Goal: Task Accomplishment & Management: Manage account settings

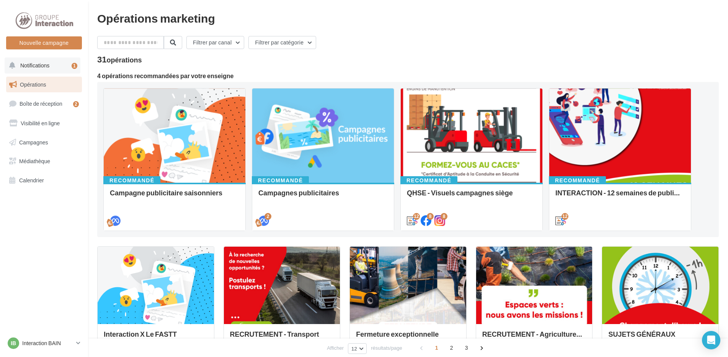
click at [35, 68] on span "Notifications" at bounding box center [34, 65] width 29 height 7
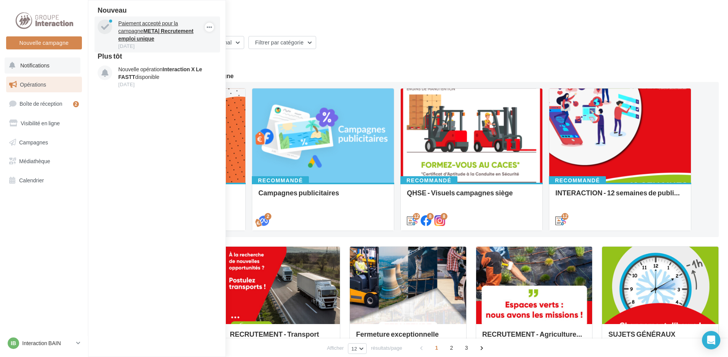
click at [155, 28] on strong "META| Recrutement emploi unique" at bounding box center [155, 35] width 75 height 14
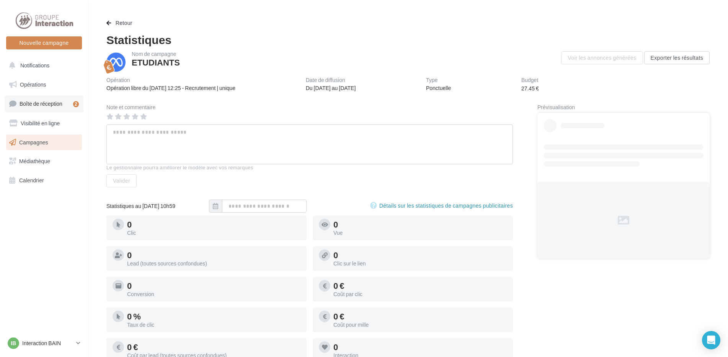
click at [45, 103] on span "Boîte de réception" at bounding box center [41, 103] width 43 height 7
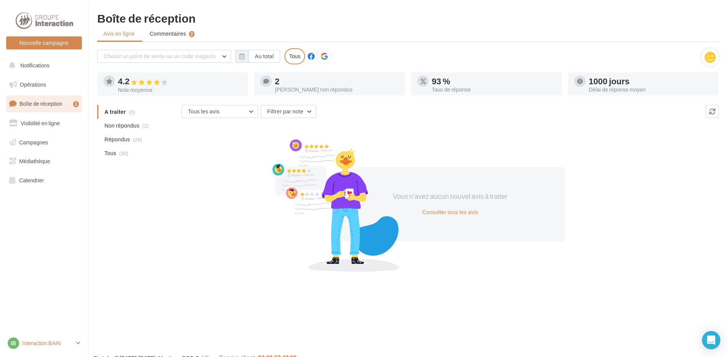
click at [35, 344] on p "Interaction BAIN" at bounding box center [47, 343] width 51 height 8
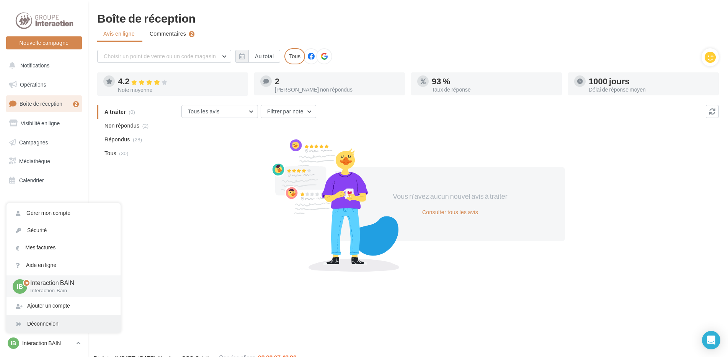
click at [36, 325] on div "Déconnexion" at bounding box center [64, 323] width 114 height 17
